Goal: Information Seeking & Learning: Find contact information

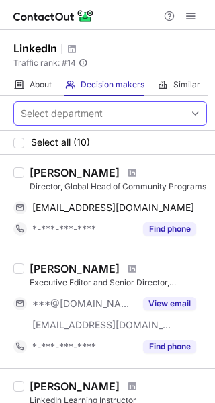
click at [152, 118] on div "Select department" at bounding box center [99, 113] width 171 height 21
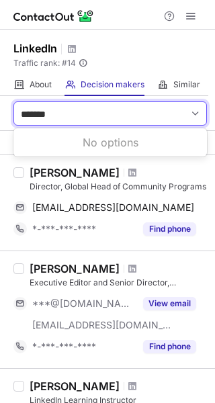
type input "*******"
click at [190, 114] on span at bounding box center [195, 113] width 11 height 11
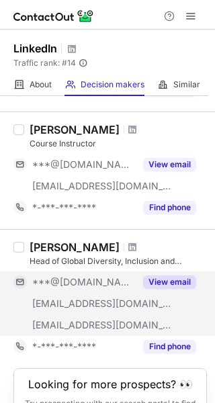
scroll to position [1008, 0]
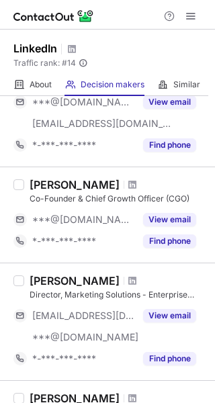
scroll to position [739, 0]
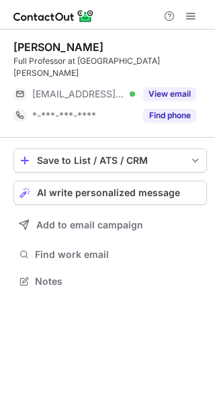
scroll to position [260, 215]
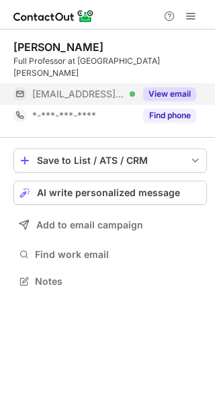
click at [173, 87] on button "View email" at bounding box center [169, 93] width 53 height 13
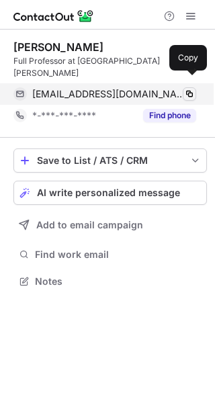
click at [185, 89] on span at bounding box center [189, 94] width 11 height 11
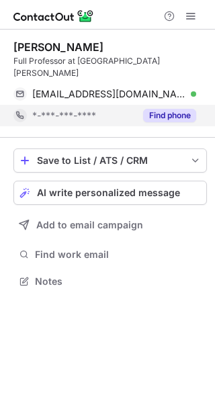
click at [171, 109] on button "Find phone" at bounding box center [169, 115] width 53 height 13
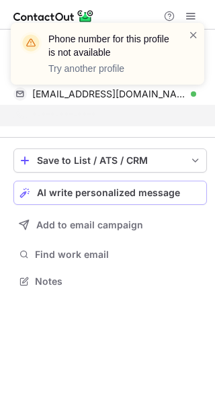
scroll to position [239, 215]
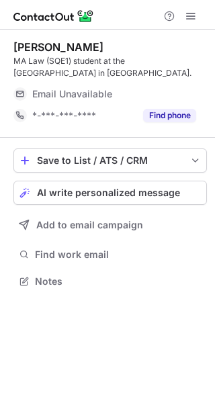
scroll to position [272, 215]
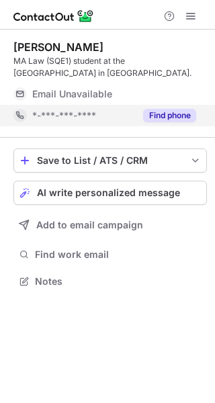
click at [154, 116] on button "Find phone" at bounding box center [169, 115] width 53 height 13
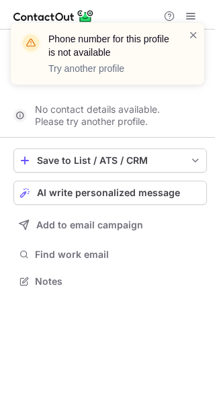
scroll to position [251, 215]
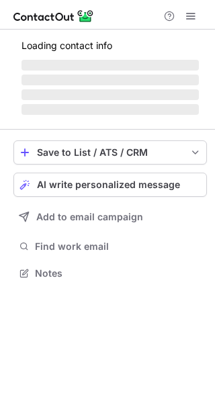
scroll to position [260, 215]
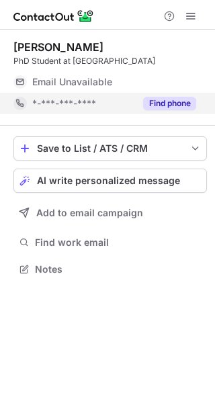
click at [177, 101] on button "Find phone" at bounding box center [169, 103] width 53 height 13
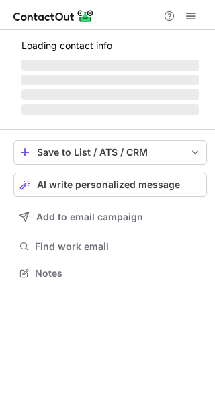
scroll to position [282, 215]
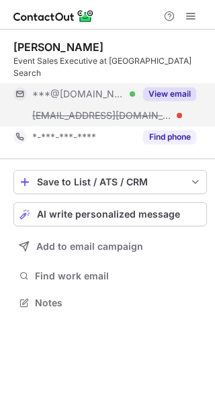
click at [166, 87] on button "View email" at bounding box center [169, 93] width 53 height 13
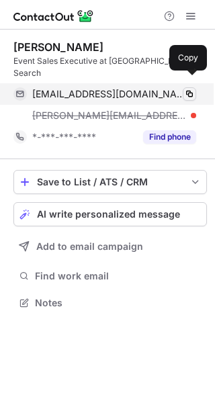
click at [184, 89] on span at bounding box center [189, 94] width 11 height 11
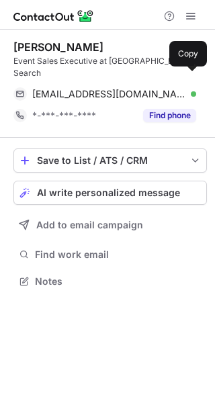
scroll to position [260, 215]
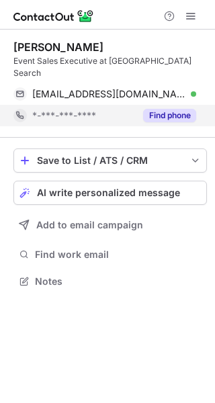
click at [162, 109] on button "Find phone" at bounding box center [169, 115] width 53 height 13
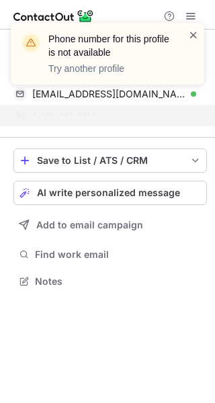
click at [191, 34] on span at bounding box center [193, 34] width 11 height 13
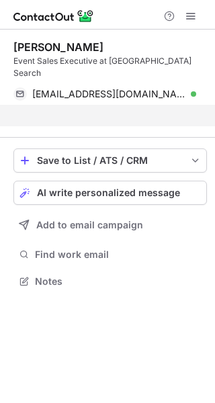
scroll to position [239, 215]
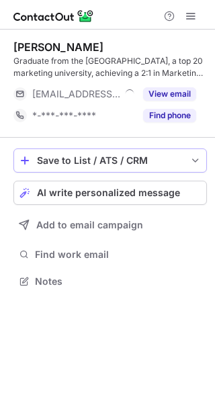
scroll to position [272, 215]
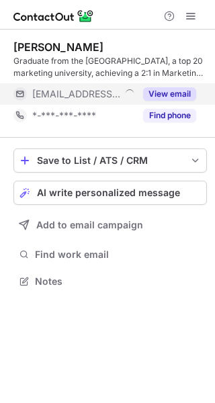
click at [160, 93] on button "View email" at bounding box center [169, 93] width 53 height 13
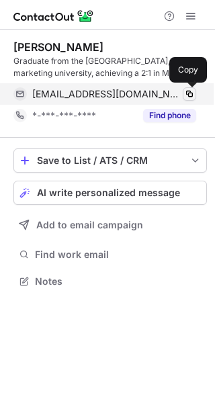
click at [187, 92] on span at bounding box center [189, 94] width 11 height 11
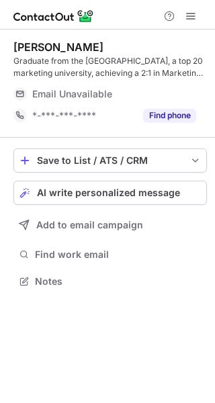
scroll to position [272, 215]
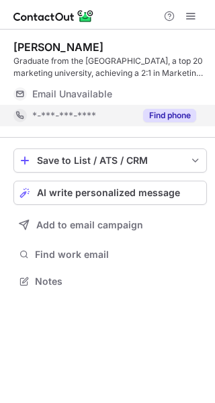
click at [158, 118] on button "Find phone" at bounding box center [169, 115] width 53 height 13
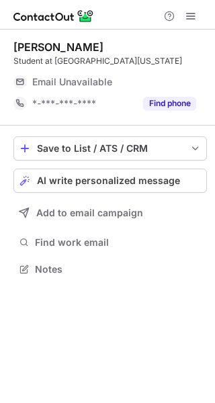
scroll to position [260, 215]
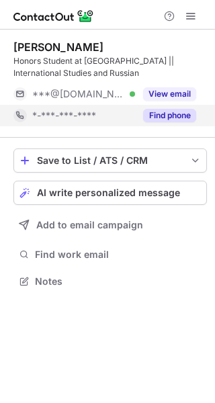
scroll to position [272, 215]
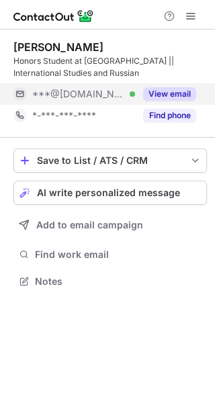
click at [162, 97] on button "View email" at bounding box center [169, 93] width 53 height 13
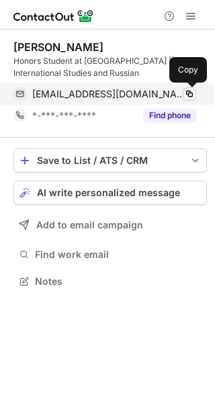
click at [187, 93] on span at bounding box center [189, 94] width 11 height 11
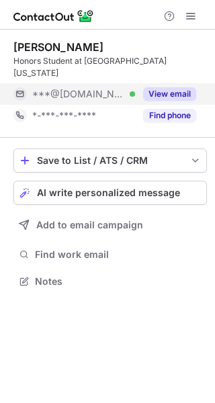
scroll to position [260, 215]
click at [159, 87] on button "View email" at bounding box center [169, 93] width 53 height 13
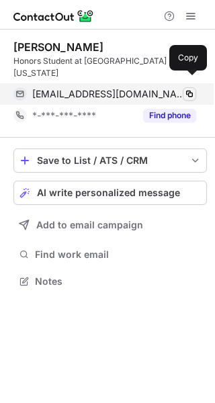
click at [187, 89] on span at bounding box center [189, 94] width 11 height 11
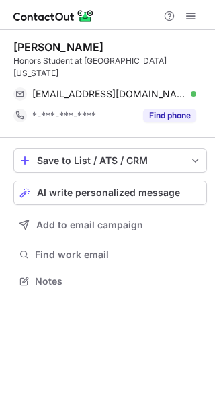
scroll to position [260, 215]
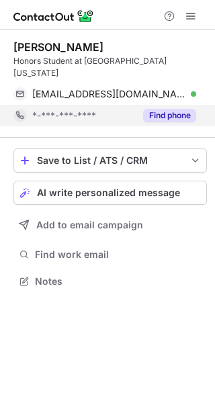
click at [177, 109] on button "Find phone" at bounding box center [169, 115] width 53 height 13
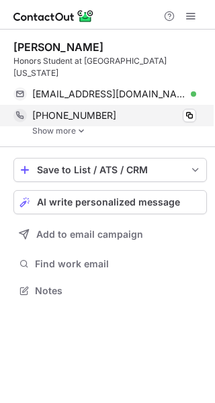
scroll to position [269, 215]
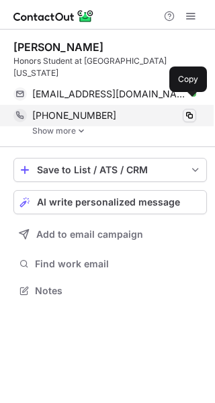
click at [189, 110] on span at bounding box center [189, 115] width 11 height 11
